Goal: Task Accomplishment & Management: Use online tool/utility

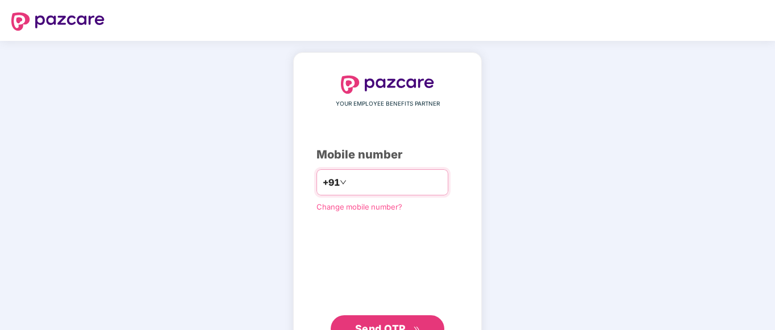
click at [424, 177] on input "number" at bounding box center [395, 182] width 93 height 18
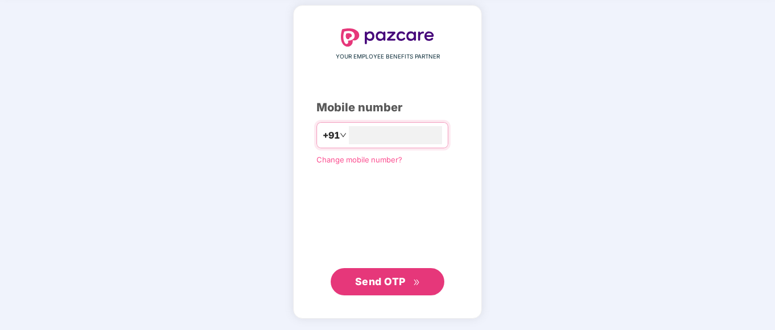
type input "**********"
click at [390, 281] on span "Send OTP" at bounding box center [380, 281] width 51 height 12
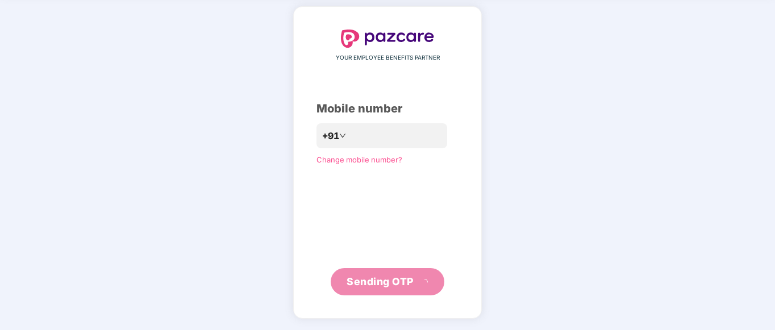
scroll to position [40, 0]
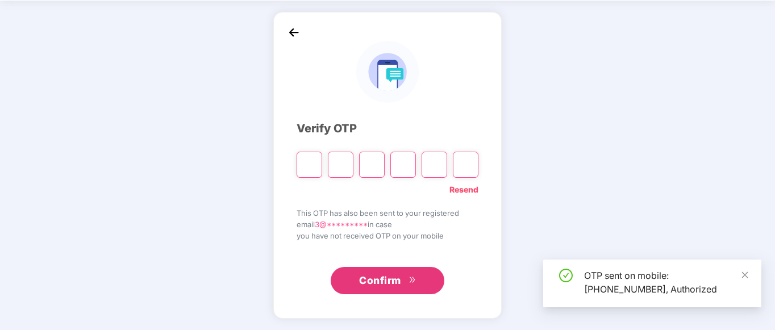
click at [309, 166] on input "Please enter verification code. Digit 1" at bounding box center [309, 165] width 26 height 26
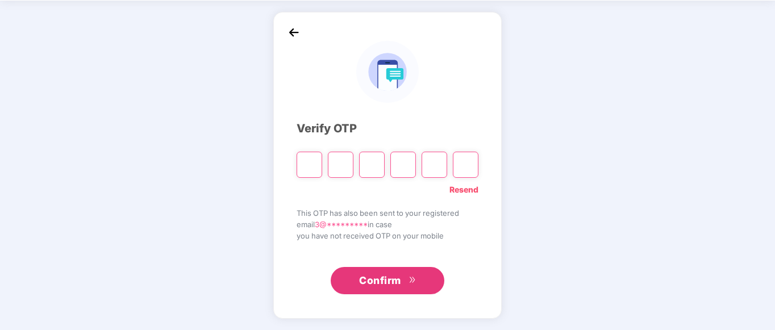
type input "*"
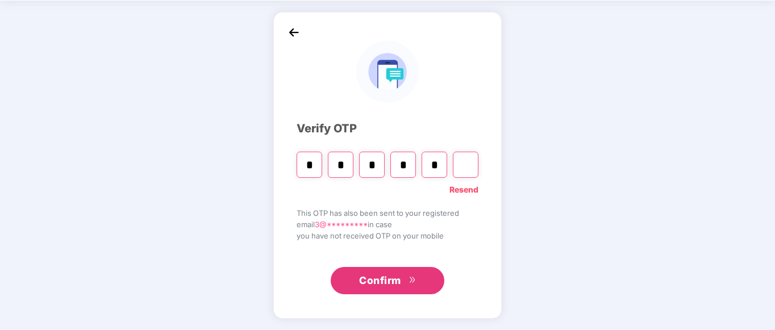
type input "*"
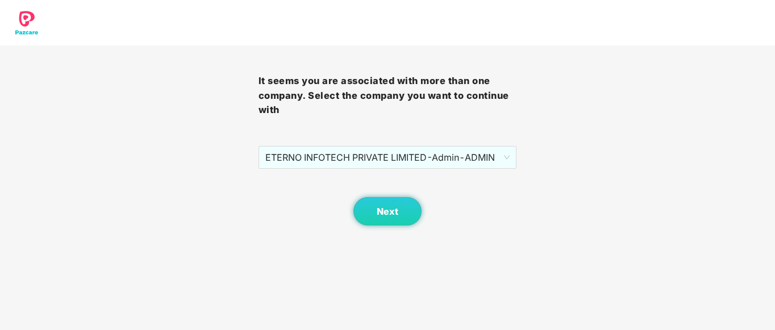
scroll to position [0, 0]
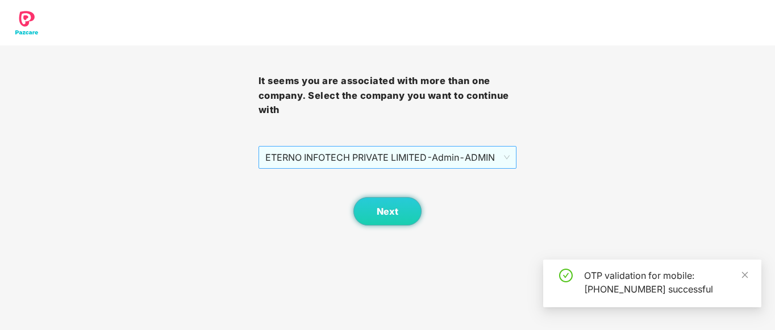
click at [413, 164] on span "ETERNO INFOTECH PRIVATE LIMITED - Admin - ADMIN" at bounding box center [387, 158] width 245 height 22
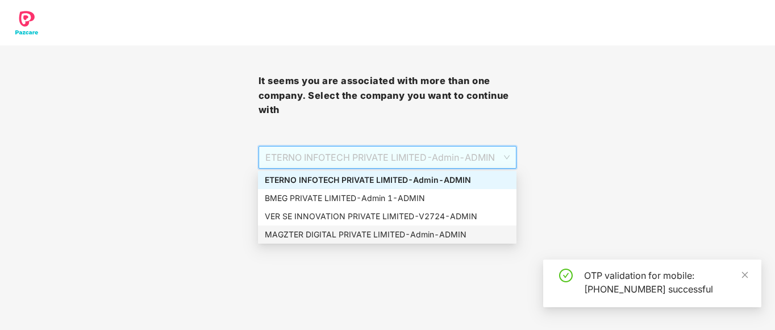
click at [342, 234] on div "MAGZTER DIGITAL PRIVATE LIMITED - Admin - ADMIN" at bounding box center [387, 234] width 245 height 12
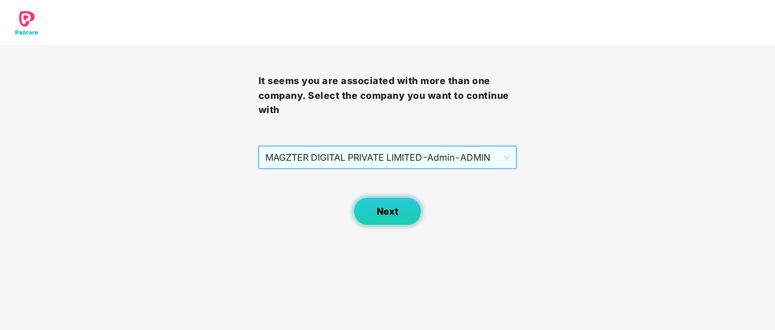
click at [380, 207] on span "Next" at bounding box center [388, 211] width 22 height 11
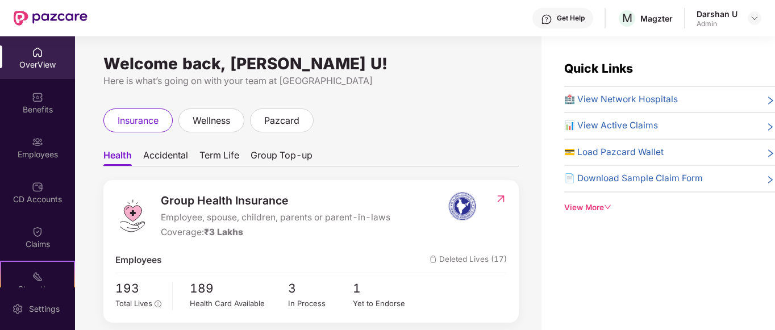
scroll to position [57, 0]
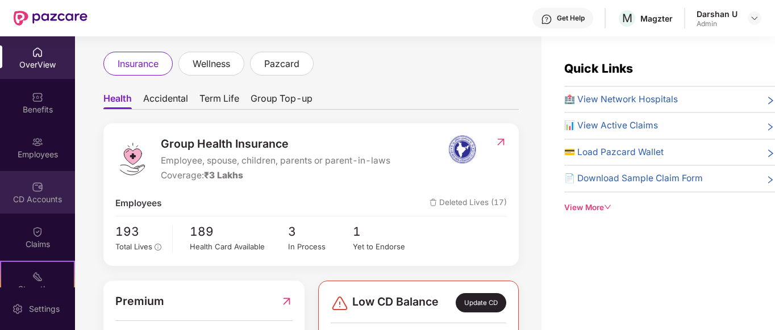
click at [34, 194] on div "CD Accounts" at bounding box center [37, 199] width 75 height 11
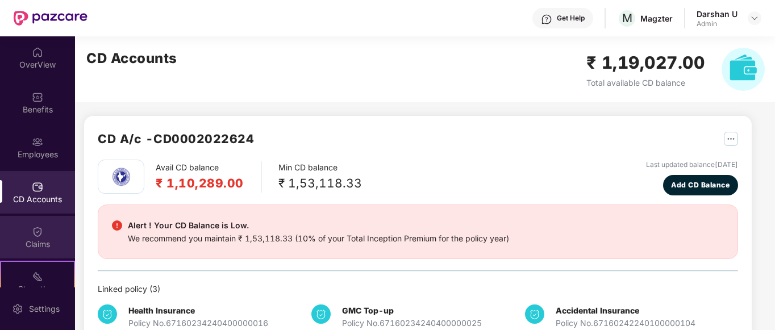
click at [35, 239] on div "Claims" at bounding box center [37, 244] width 75 height 11
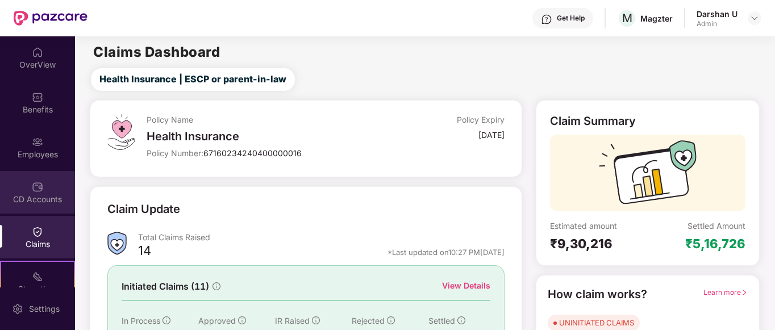
click at [34, 195] on div "CD Accounts" at bounding box center [37, 199] width 75 height 11
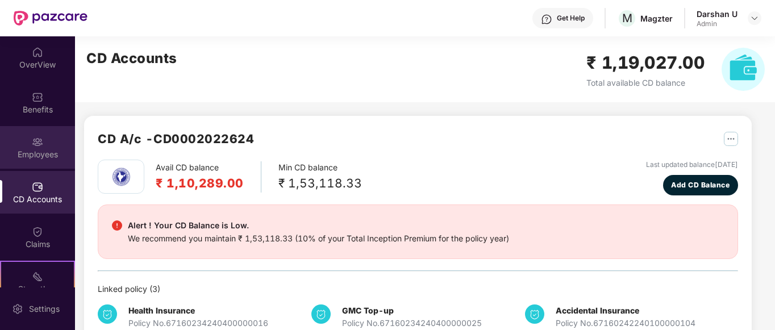
click at [36, 156] on div "Employees" at bounding box center [37, 154] width 75 height 11
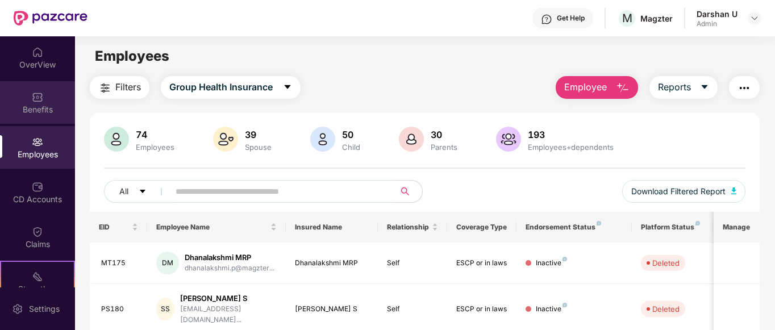
click at [35, 108] on div "Benefits" at bounding box center [37, 109] width 75 height 11
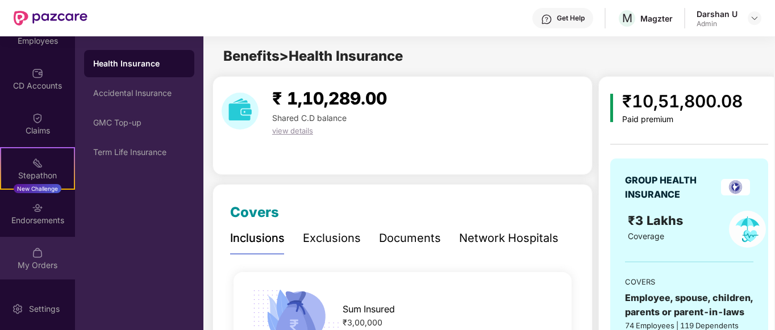
scroll to position [153, 0]
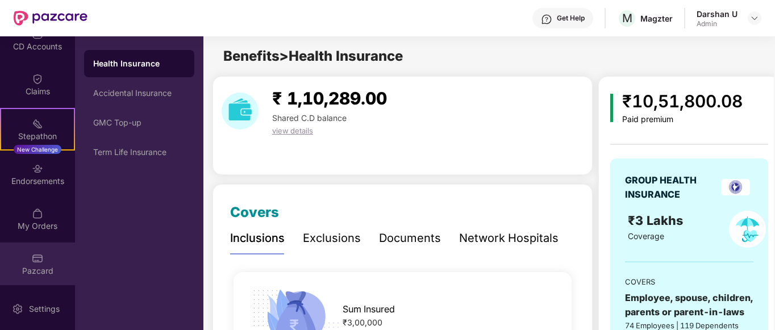
click at [39, 268] on div "Pazcard" at bounding box center [37, 270] width 75 height 11
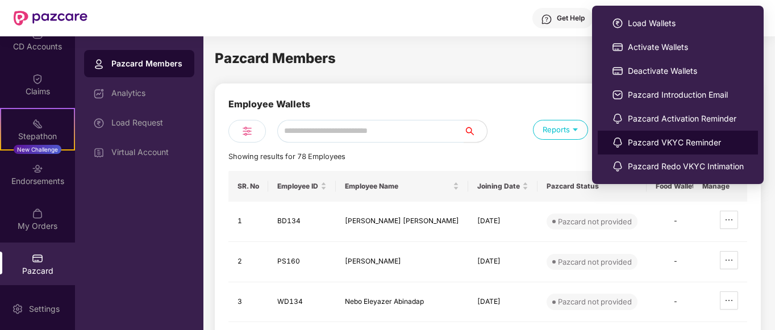
click at [626, 133] on li "Pazcard VKYC Reminder" at bounding box center [678, 143] width 160 height 24
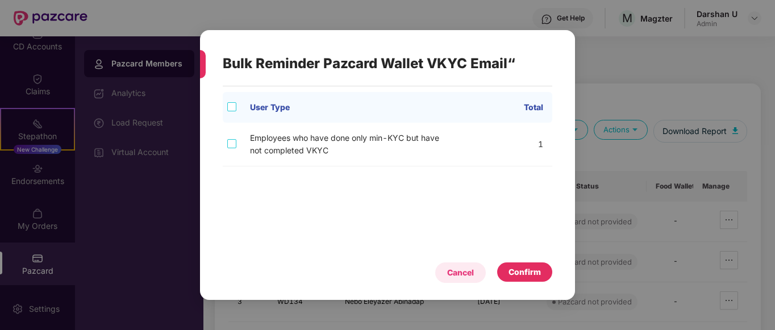
click at [461, 277] on div "Cancel" at bounding box center [460, 272] width 27 height 12
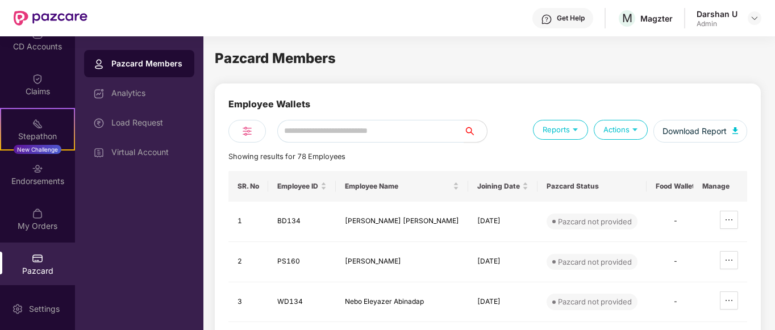
click at [620, 124] on body "Get Help M [PERSON_NAME] U Admin OverView Benefits Employees CD Accounts Claims…" at bounding box center [387, 165] width 775 height 330
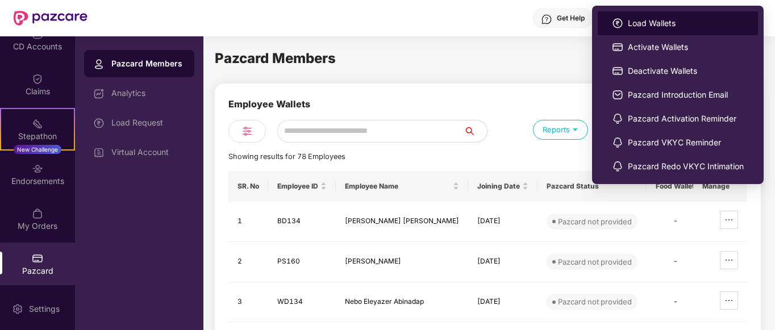
click at [646, 23] on span "Load Wallets" at bounding box center [686, 23] width 116 height 12
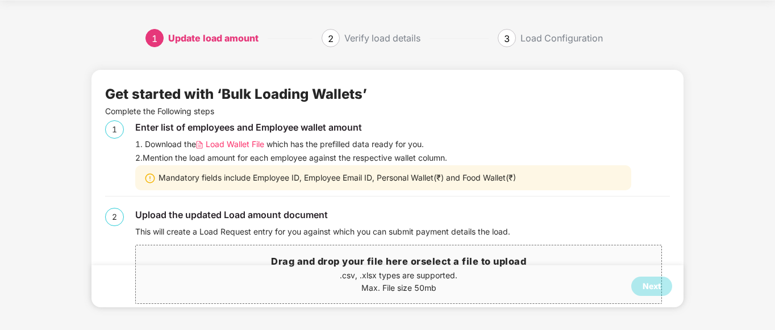
scroll to position [0, 0]
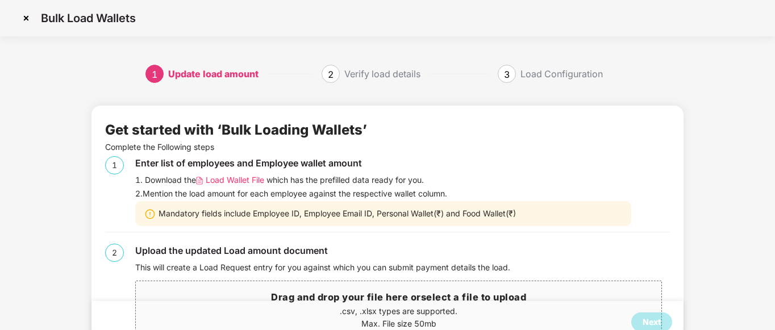
click at [237, 181] on span "Load Wallet File" at bounding box center [235, 180] width 59 height 12
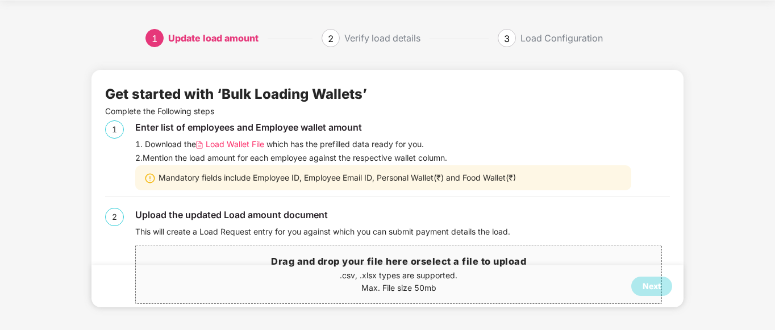
click at [396, 274] on div "Next" at bounding box center [387, 286] width 592 height 42
click at [366, 291] on div "Next" at bounding box center [387, 286] width 592 height 42
click at [147, 178] on img at bounding box center [149, 178] width 11 height 11
click at [420, 273] on div "Next" at bounding box center [387, 286] width 592 height 42
click at [407, 289] on div "Next" at bounding box center [387, 286] width 592 height 42
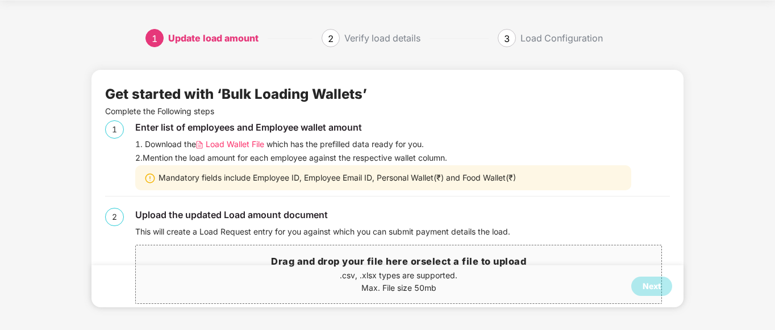
click at [650, 288] on div "Next" at bounding box center [651, 286] width 18 height 12
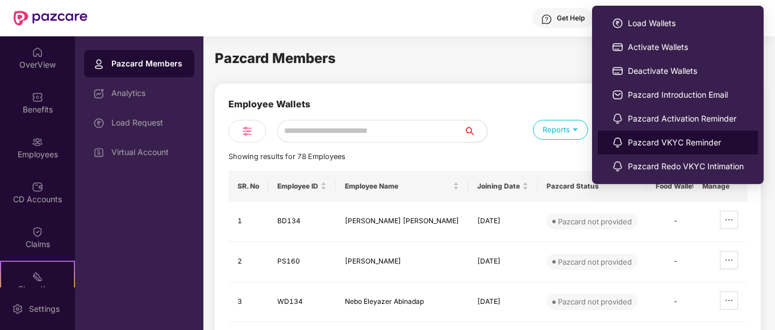
click at [612, 130] on li "Pazcard Activation Reminder" at bounding box center [678, 119] width 160 height 24
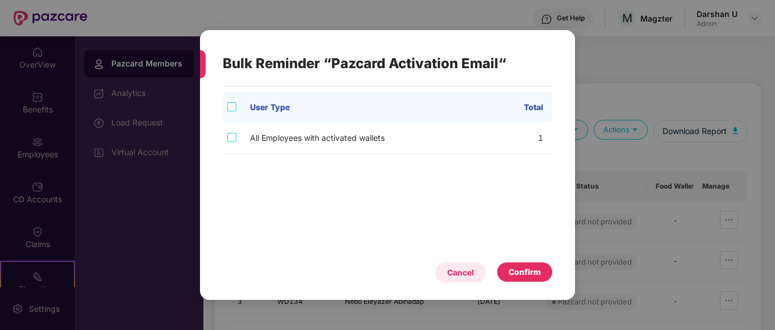
click at [458, 271] on div "Cancel" at bounding box center [460, 272] width 27 height 12
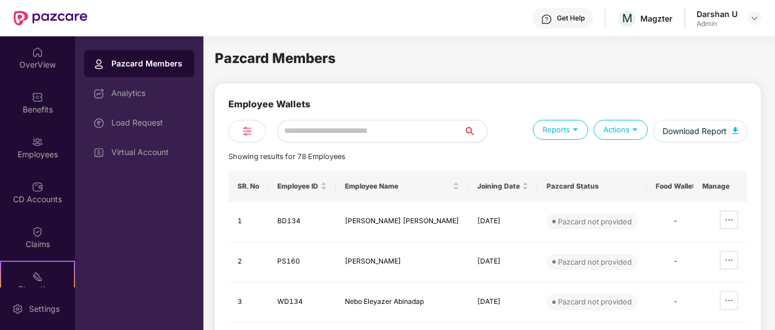
click at [592, 0] on li "Pazcard VKYC Reminder" at bounding box center [592, 0] width 0 height 0
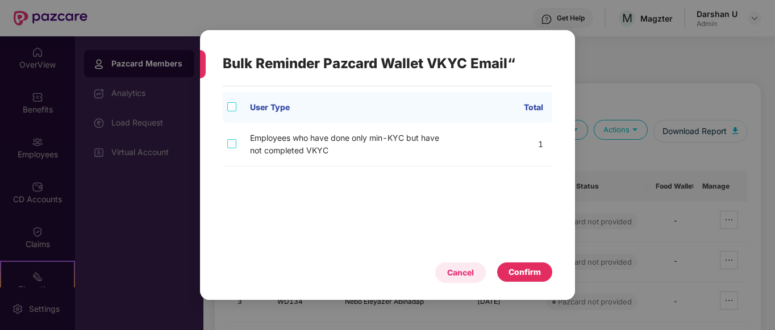
click at [458, 269] on div "Cancel" at bounding box center [460, 272] width 27 height 12
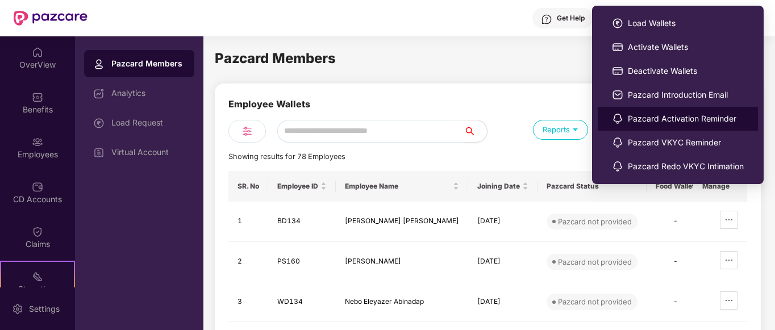
click at [624, 124] on li "Pazcard Activation Reminder" at bounding box center [678, 119] width 160 height 24
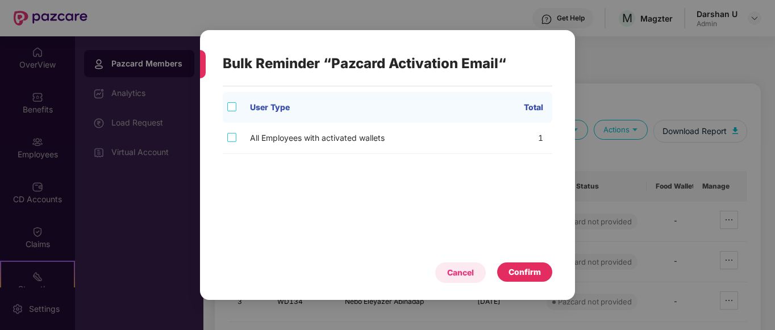
click at [455, 282] on div "Cancel" at bounding box center [460, 272] width 51 height 20
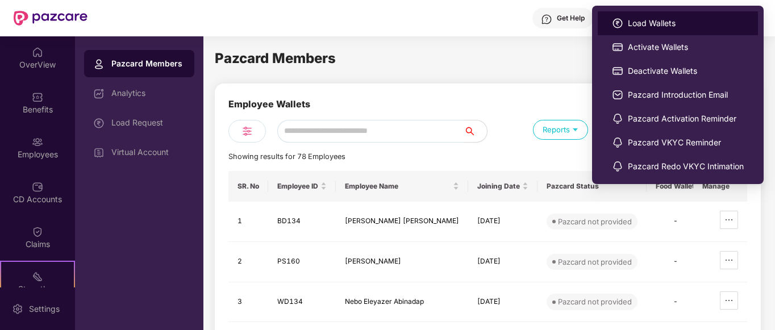
click at [649, 19] on span "Load Wallets" at bounding box center [686, 23] width 116 height 12
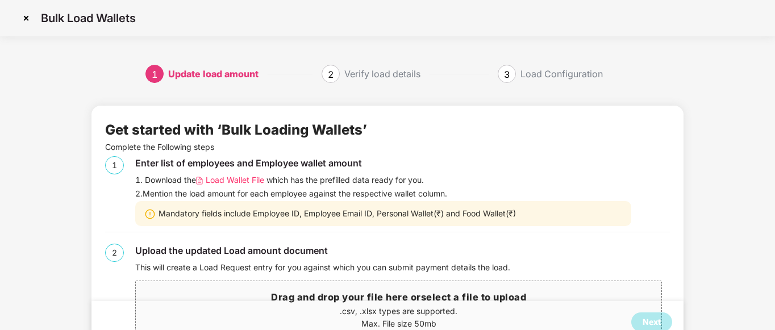
scroll to position [36, 0]
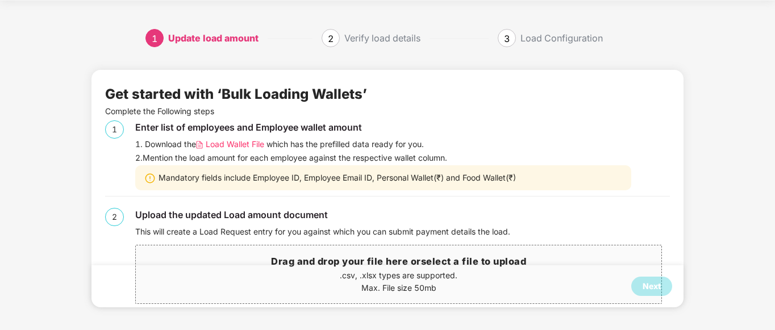
click at [392, 282] on div "Next" at bounding box center [387, 286] width 592 height 42
click at [394, 265] on h3 "Drag and drop your file here or select a file to upload" at bounding box center [398, 261] width 525 height 15
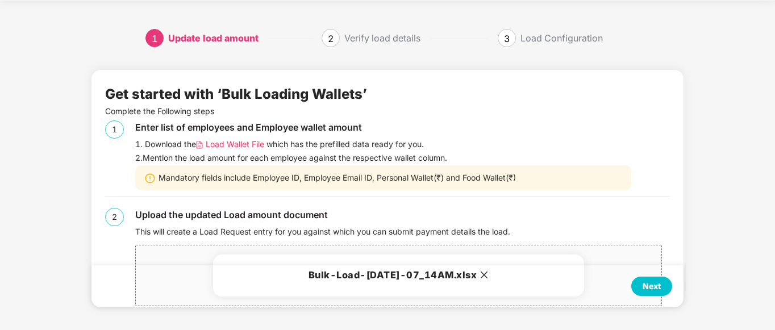
click at [647, 288] on div "Next" at bounding box center [651, 286] width 18 height 12
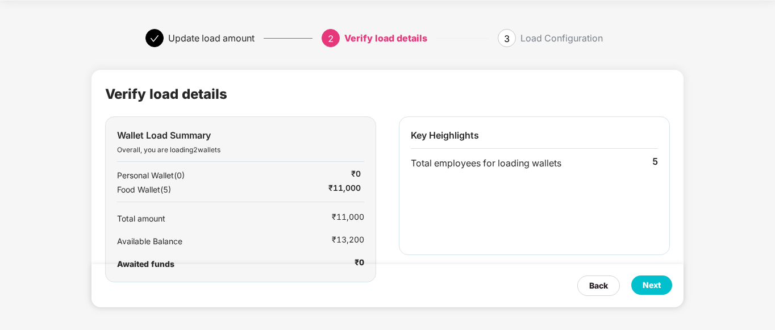
click at [653, 281] on div "Next" at bounding box center [651, 285] width 18 height 12
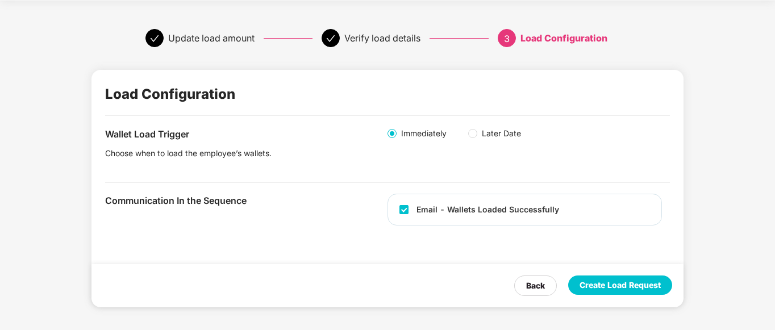
click at [617, 281] on div "Create Load Request" at bounding box center [619, 285] width 81 height 12
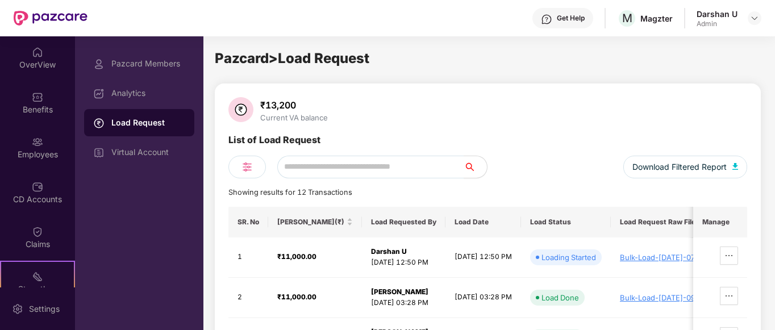
scroll to position [57, 0]
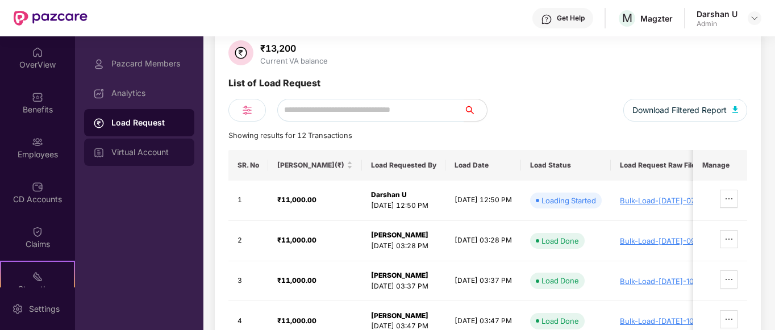
click at [146, 152] on div "Virtual Account" at bounding box center [148, 152] width 74 height 9
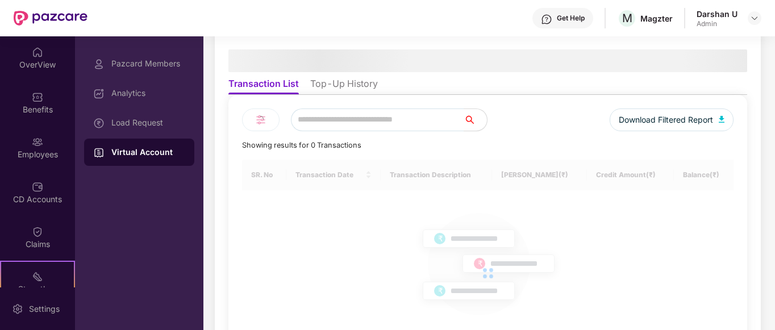
scroll to position [0, 0]
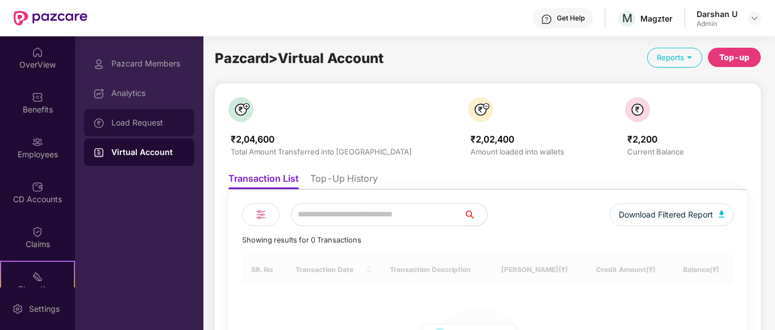
click at [135, 122] on div "Load Request" at bounding box center [148, 122] width 74 height 9
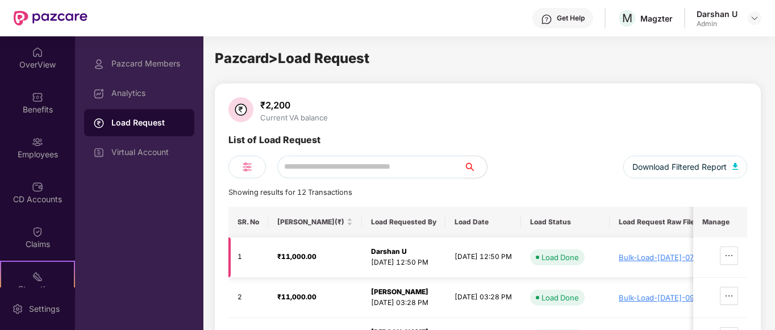
click at [653, 255] on div "Bulk-Load-[DATE]-07_14AM.xlsx" at bounding box center [676, 257] width 115 height 9
drag, startPoint x: 367, startPoint y: 254, endPoint x: 373, endPoint y: 256, distance: 5.9
click at [371, 254] on strong "Darshan U" at bounding box center [389, 251] width 36 height 9
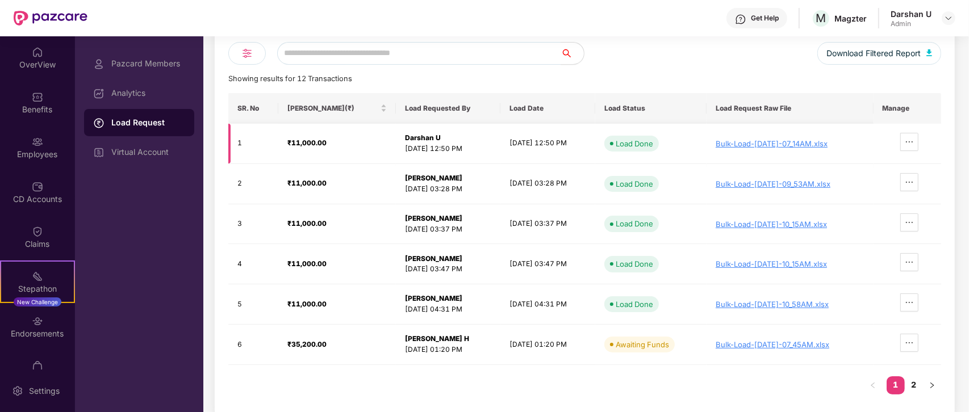
scroll to position [114, 0]
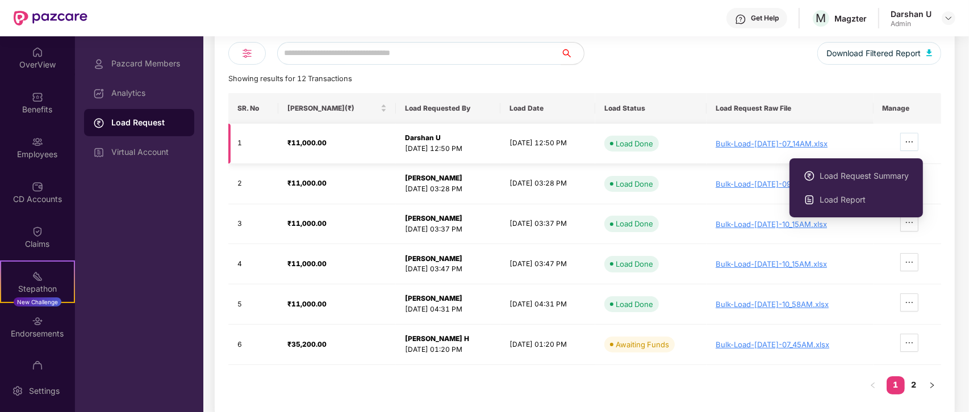
click at [774, 140] on icon "ellipsis" at bounding box center [909, 141] width 9 height 9
click at [774, 174] on span "Load Request Summary" at bounding box center [864, 176] width 89 height 12
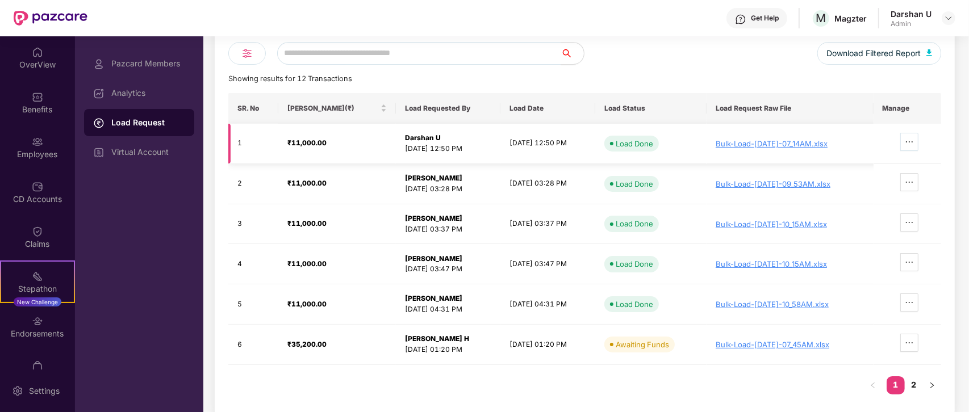
click at [774, 142] on icon "ellipsis" at bounding box center [909, 141] width 9 height 9
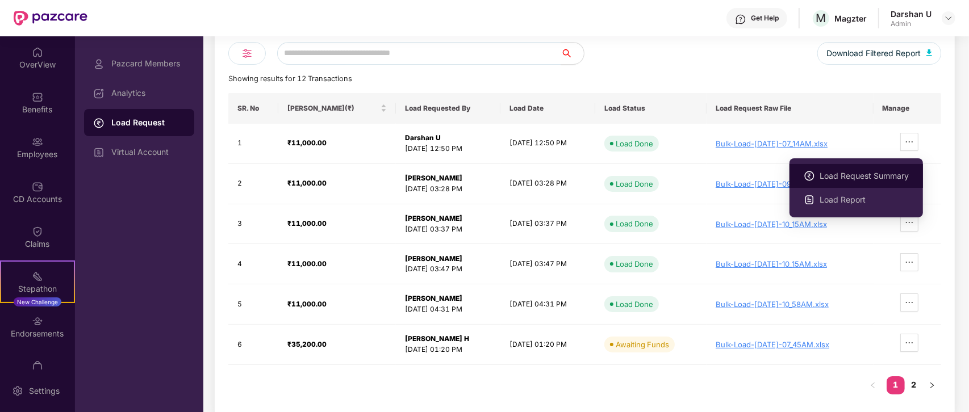
click at [774, 174] on span "Load Request Summary" at bounding box center [864, 176] width 89 height 12
